Goal: Task Accomplishment & Management: Use online tool/utility

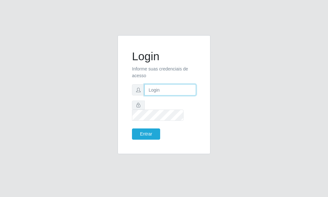
click at [178, 95] on input "text" at bounding box center [170, 89] width 52 height 11
type input "[EMAIL_ADDRESS][DOMAIN_NAME]"
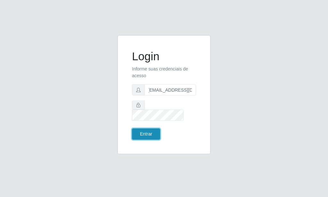
click at [151, 128] on button "Entrar" at bounding box center [146, 133] width 28 height 11
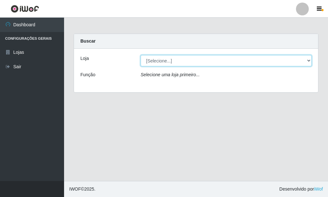
click at [141, 55] on select "[Selecione...] Rede Potiguar 6 - Extremoz" at bounding box center [226, 60] width 171 height 11
select select "80"
click option "Rede Potiguar 6 - Extremoz" at bounding box center [0, 0] width 0 height 0
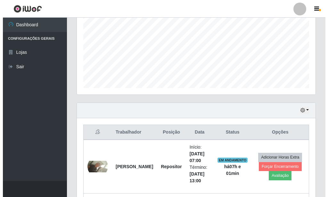
scroll to position [196, 0]
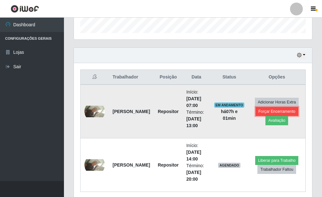
click at [260, 111] on button "Forçar Encerramento" at bounding box center [277, 111] width 43 height 9
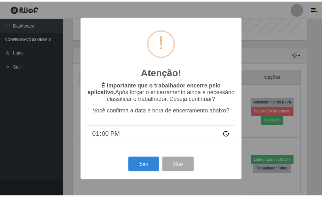
scroll to position [319944, 319839]
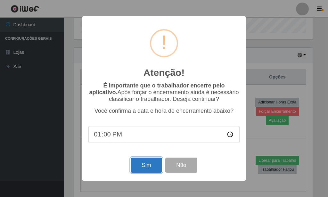
click at [150, 166] on button "Sim" at bounding box center [146, 164] width 31 height 15
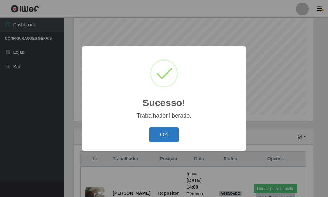
click at [160, 138] on button "OK" at bounding box center [164, 134] width 30 height 15
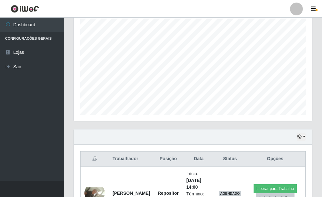
click at [209, 141] on div "Hoje 1 dia 3 dias 1 Semana Não encerrados" at bounding box center [193, 136] width 238 height 15
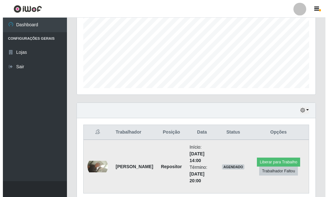
scroll to position [168, 0]
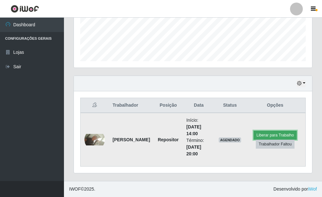
click at [264, 134] on button "Liberar para Trabalho" at bounding box center [275, 135] width 43 height 9
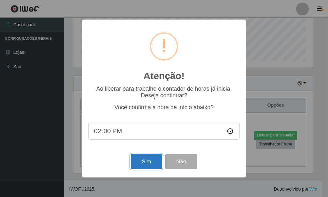
click at [147, 160] on button "Sim" at bounding box center [146, 161] width 31 height 15
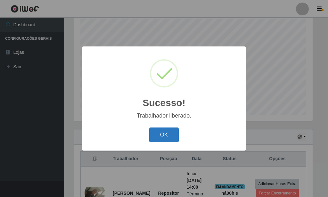
click at [163, 142] on button "OK" at bounding box center [164, 134] width 30 height 15
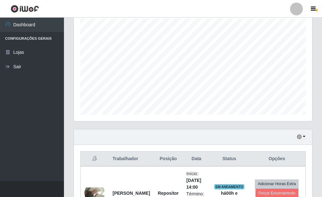
scroll to position [168, 0]
